Goal: Transaction & Acquisition: Purchase product/service

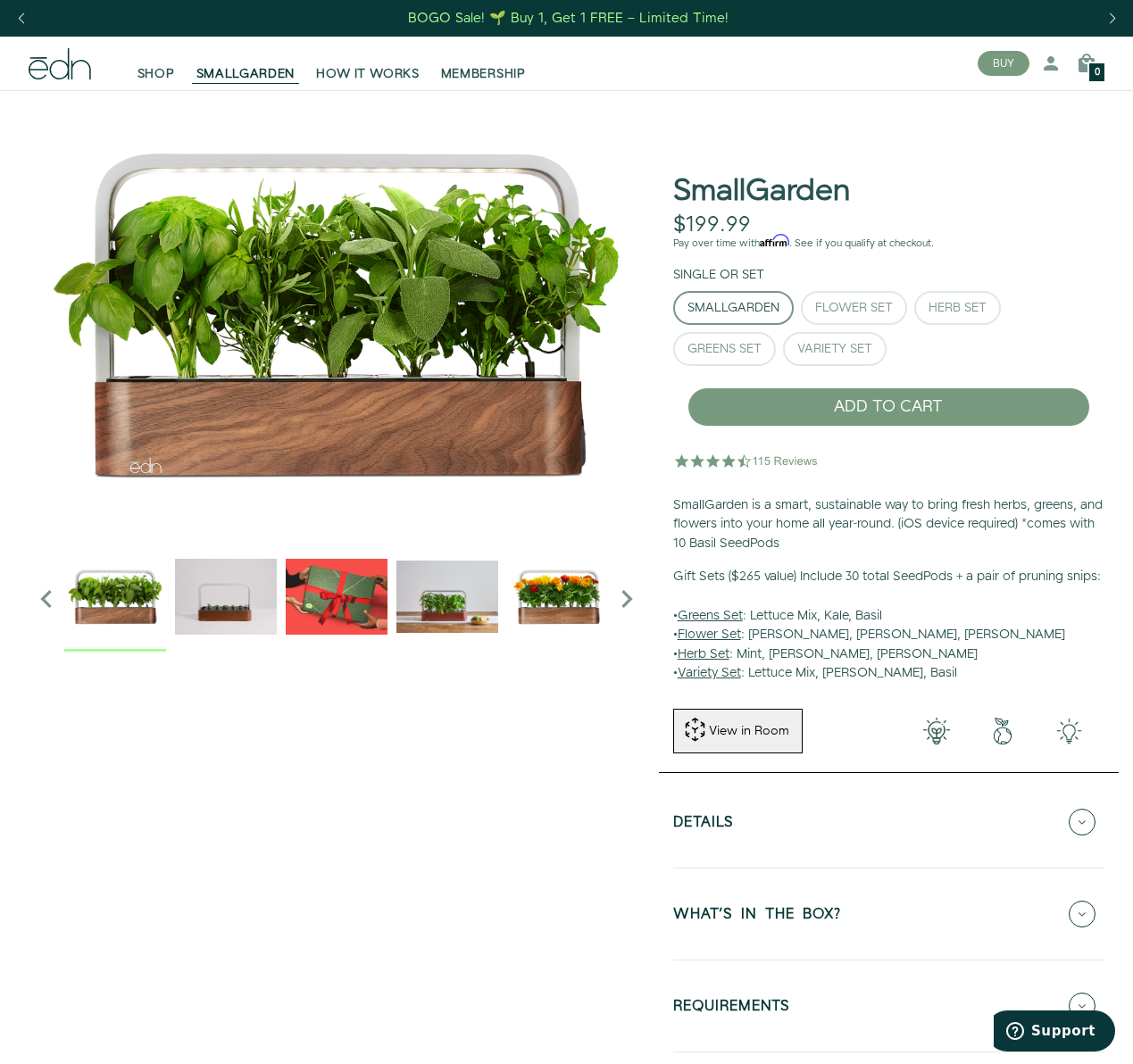
click at [173, 608] on div at bounding box center [336, 599] width 545 height 106
click at [324, 610] on img "3 / 6" at bounding box center [336, 596] width 102 height 102
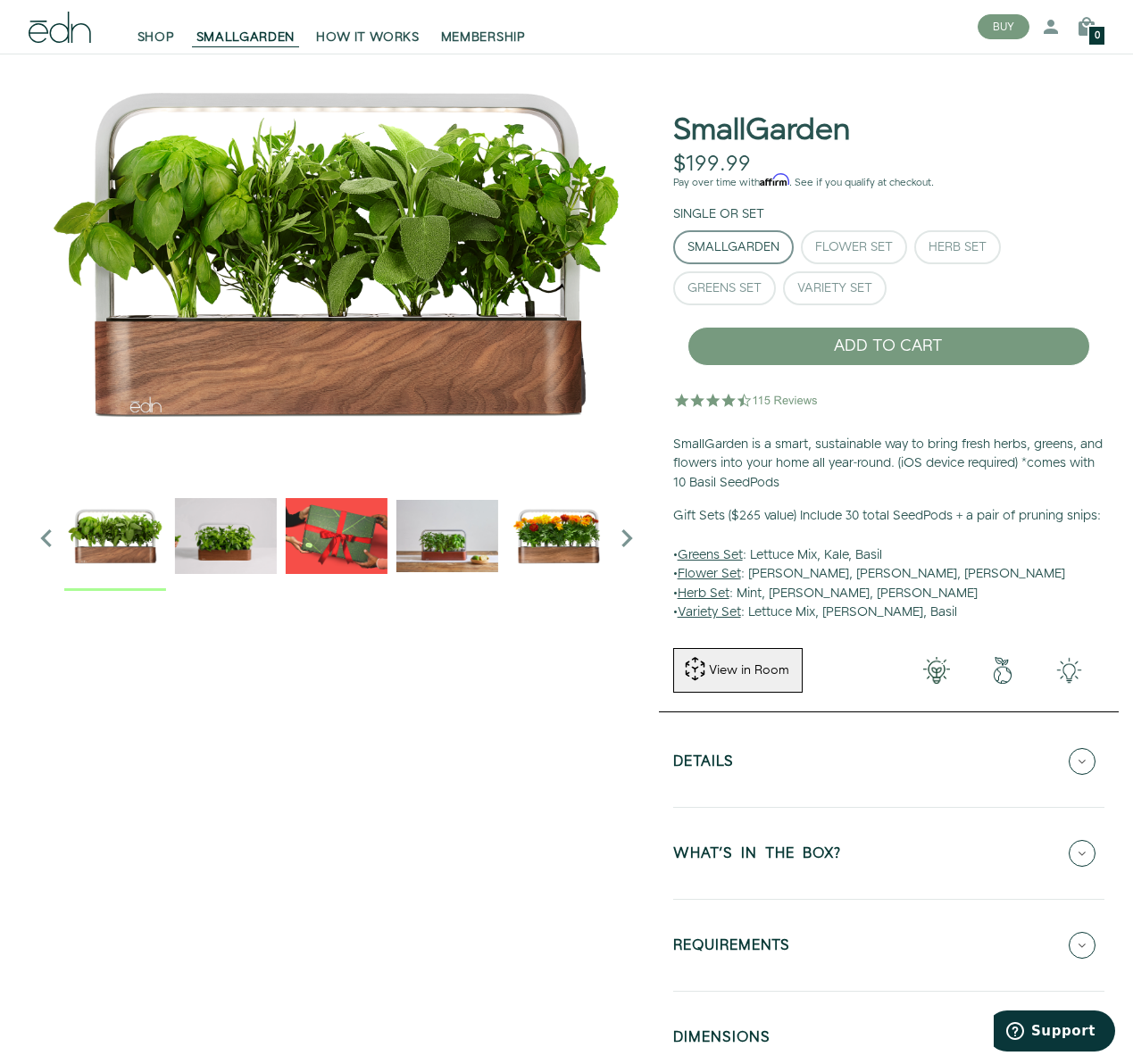
scroll to position [59, 0]
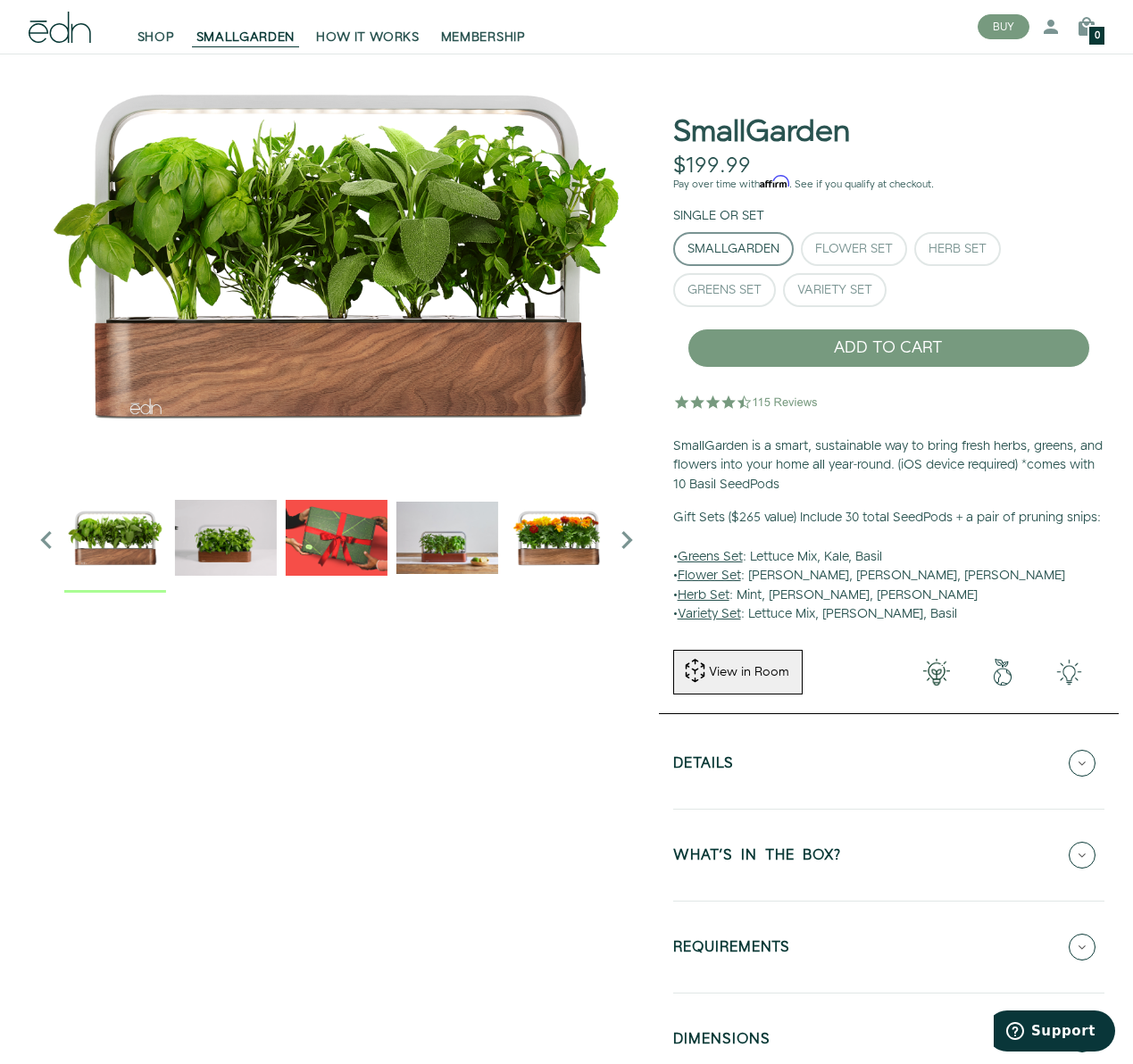
click at [333, 541] on img "3 / 6" at bounding box center [336, 537] width 102 height 102
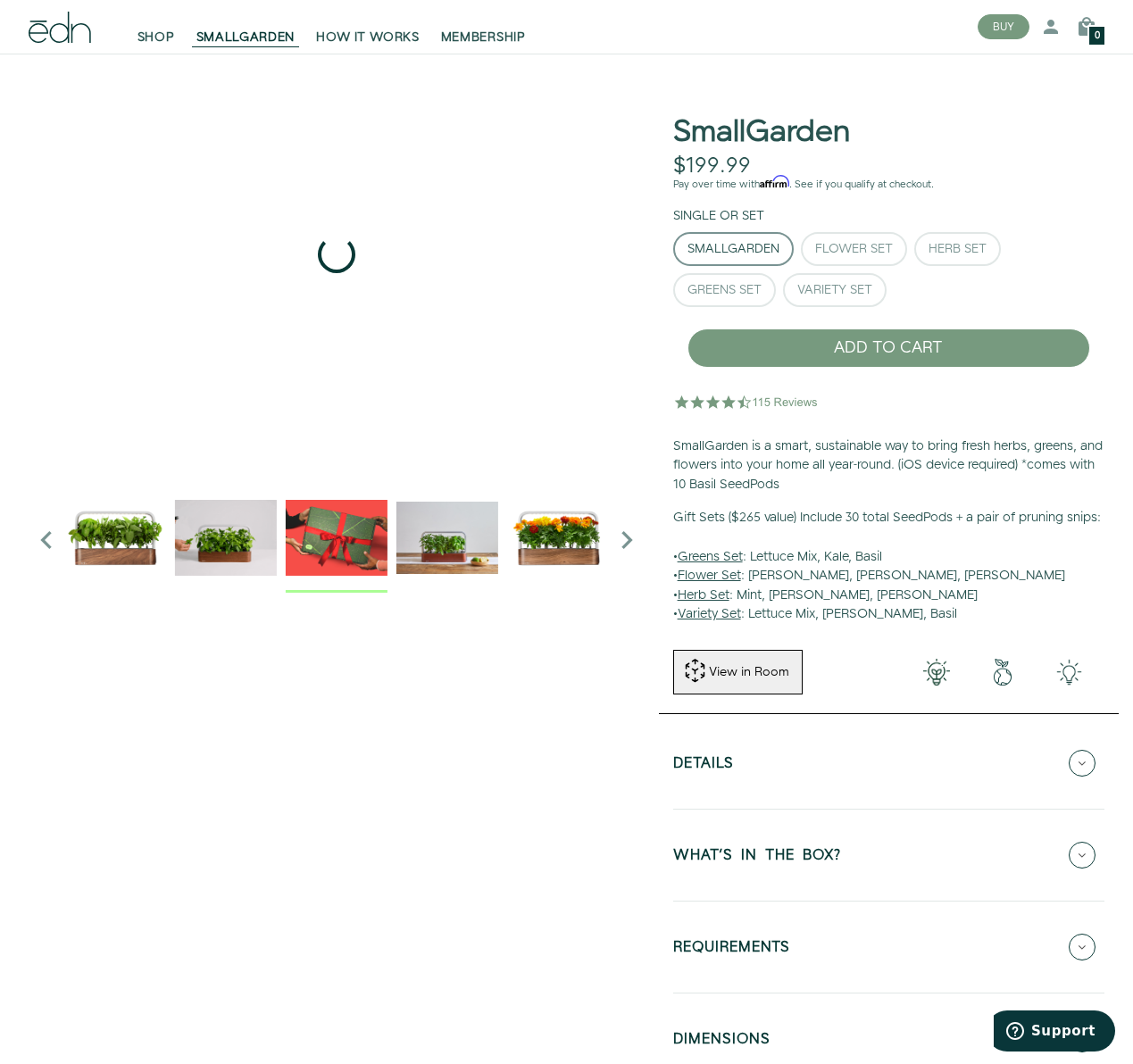
click at [442, 551] on img "4 / 6" at bounding box center [446, 537] width 102 height 102
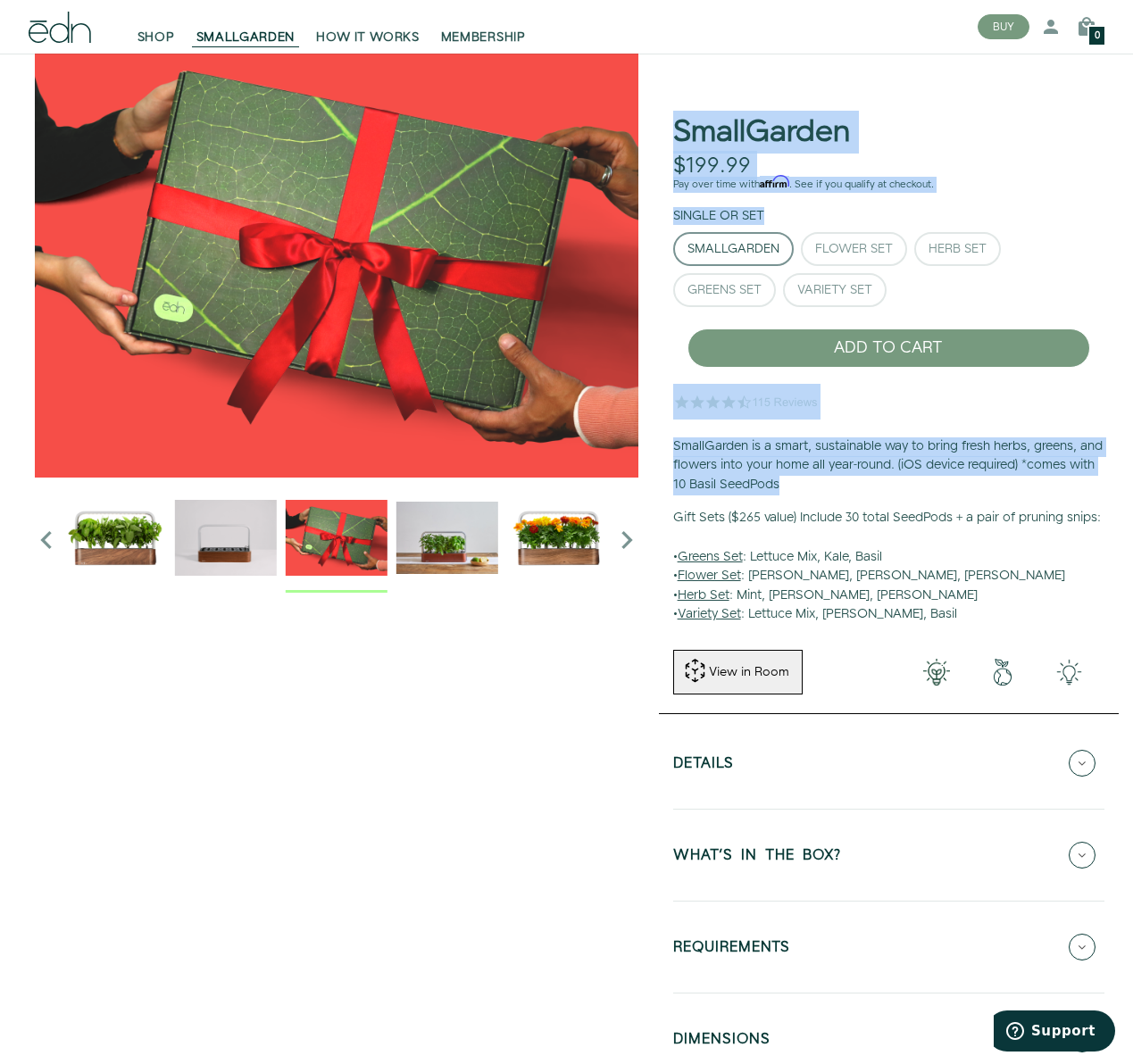
click at [654, 504] on div at bounding box center [566, 565] width 1104 height 1069
click at [989, 242] on button "Herb Set" at bounding box center [957, 249] width 87 height 34
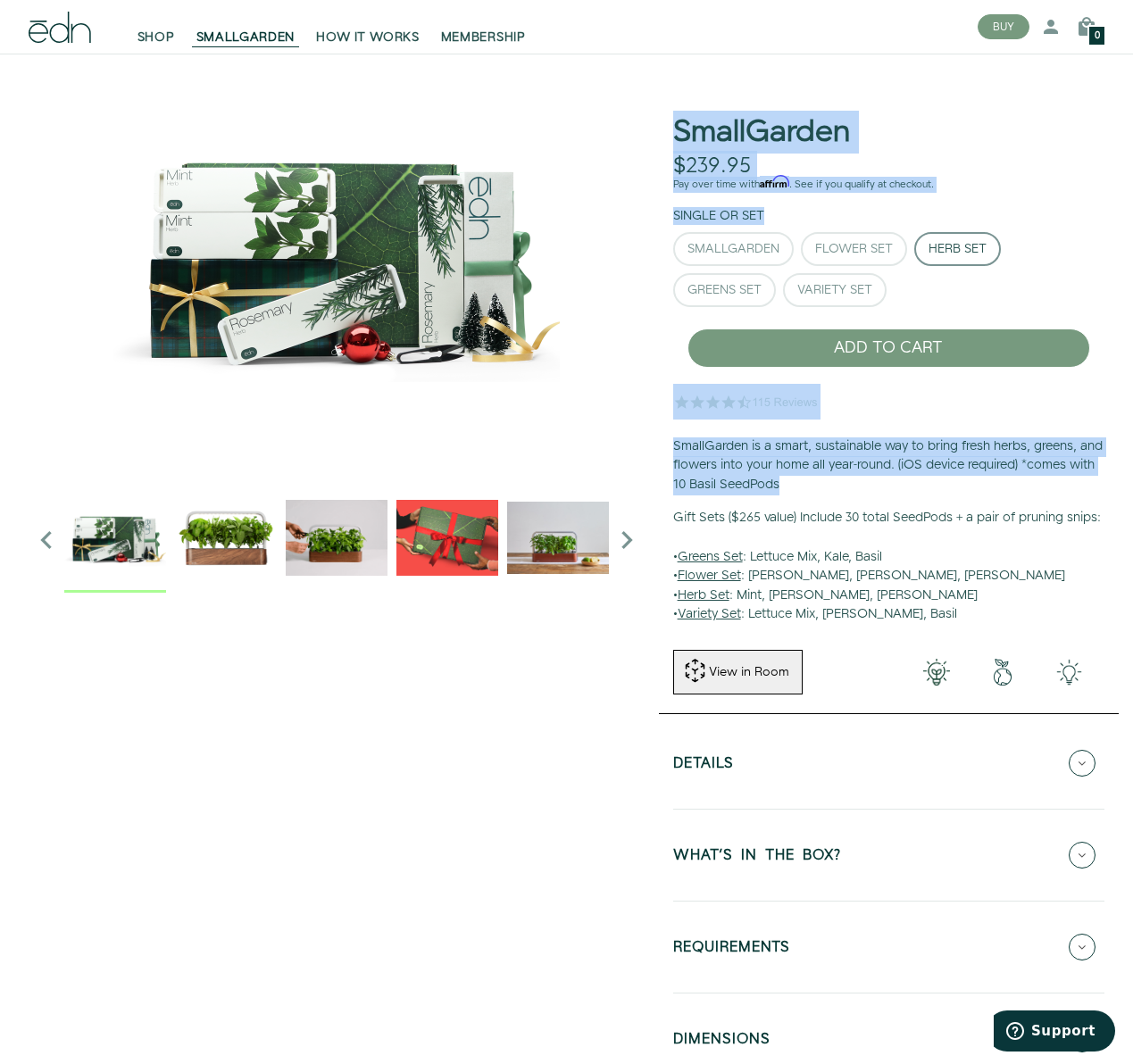
click at [573, 527] on img "4 / 6" at bounding box center [558, 537] width 102 height 102
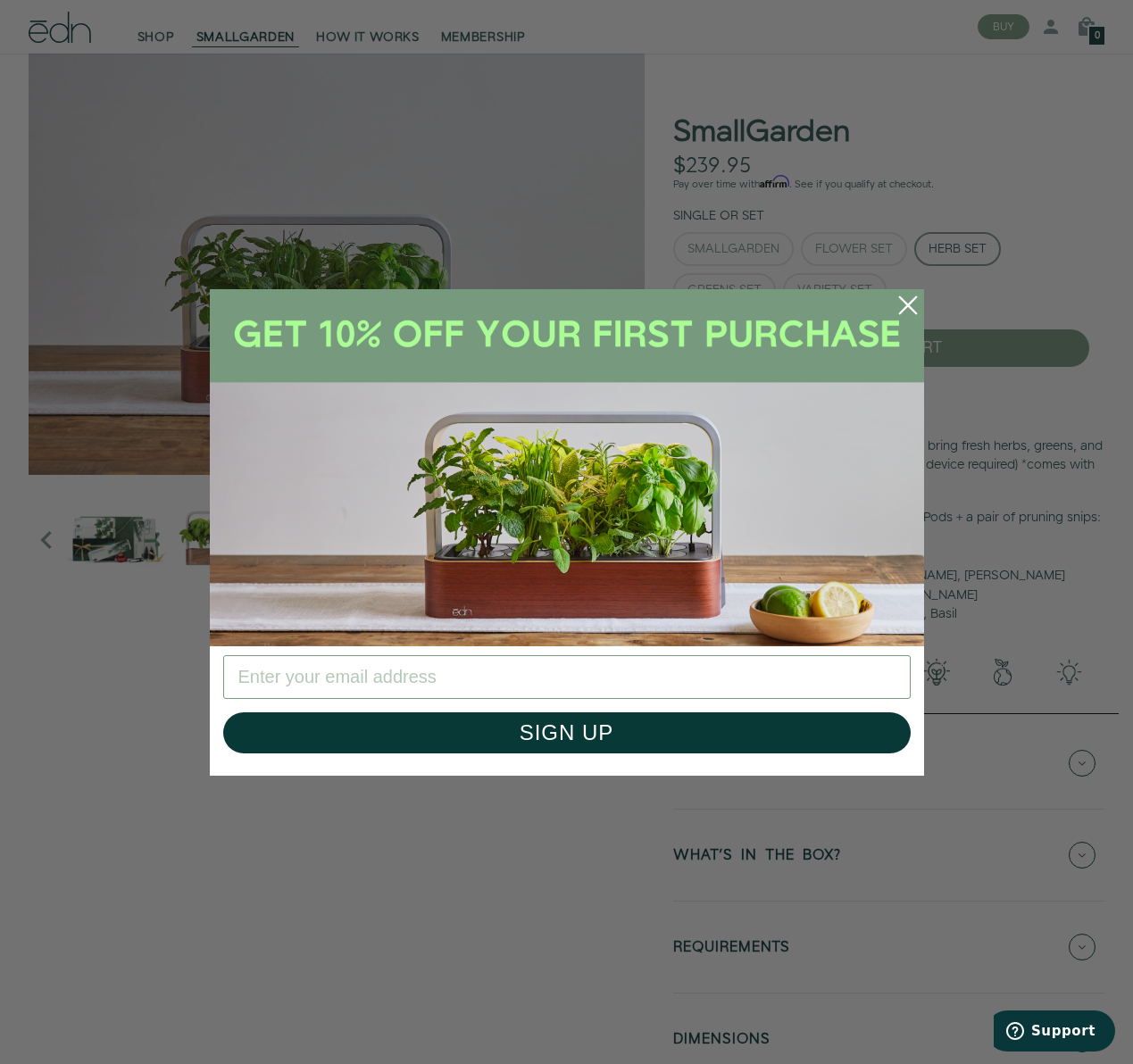
click at [905, 304] on icon "Close dialog" at bounding box center [907, 304] width 16 height 16
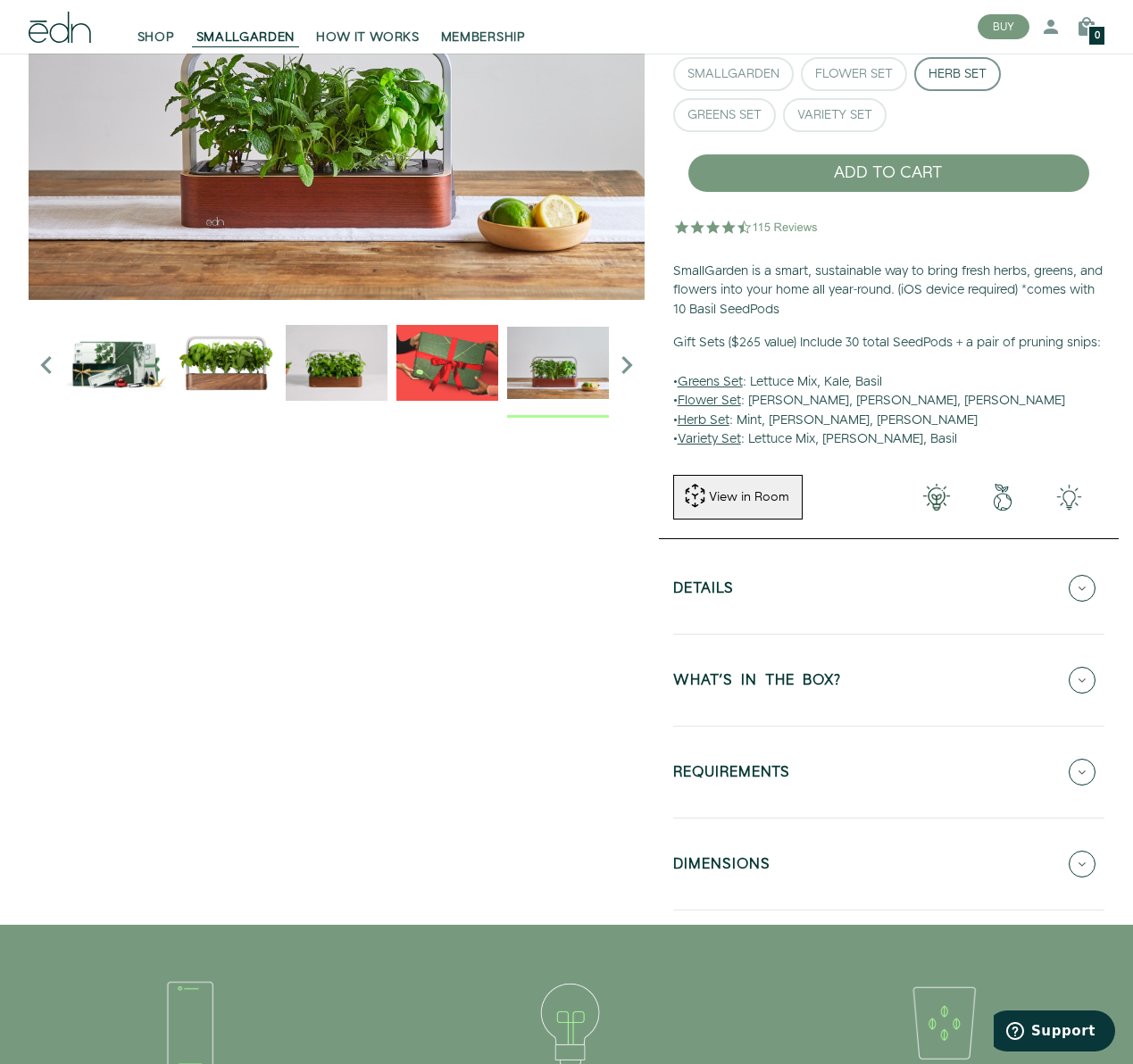
scroll to position [253, 0]
